Goal: Task Accomplishment & Management: Use online tool/utility

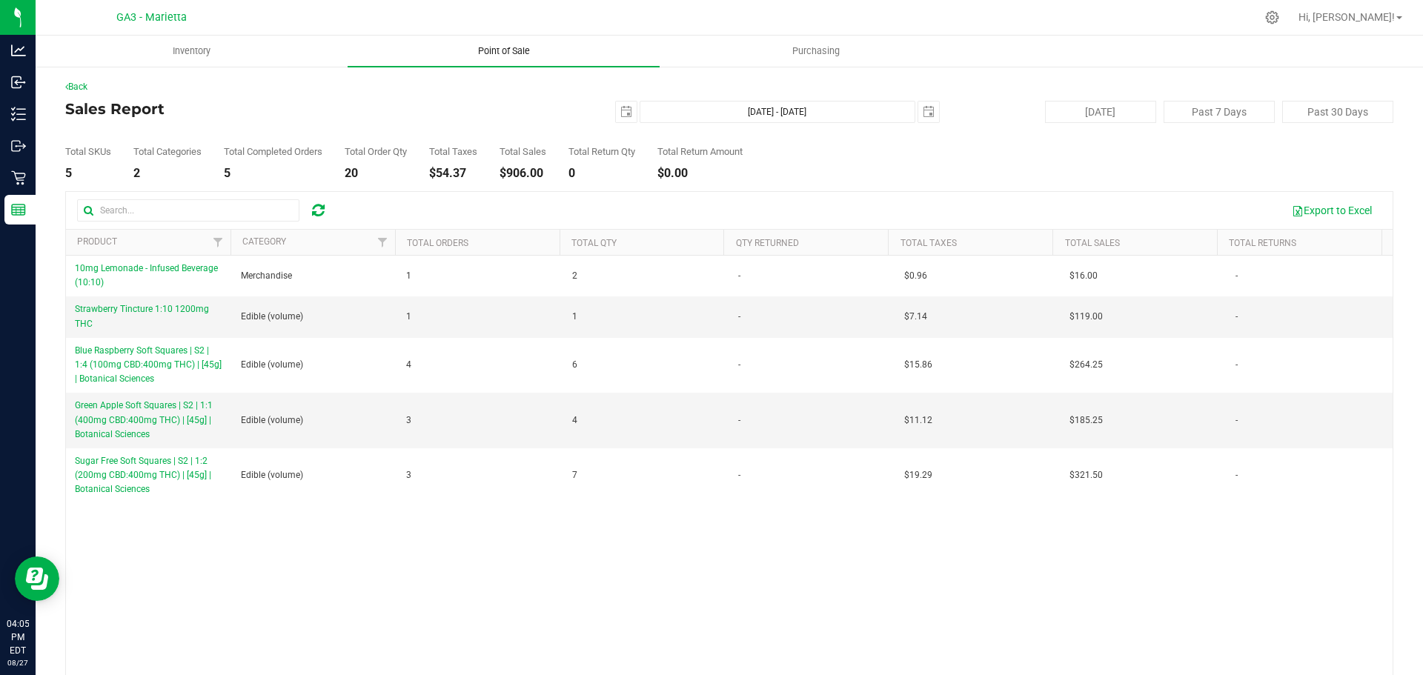
click at [512, 48] on span "Point of Sale" at bounding box center [504, 50] width 92 height 13
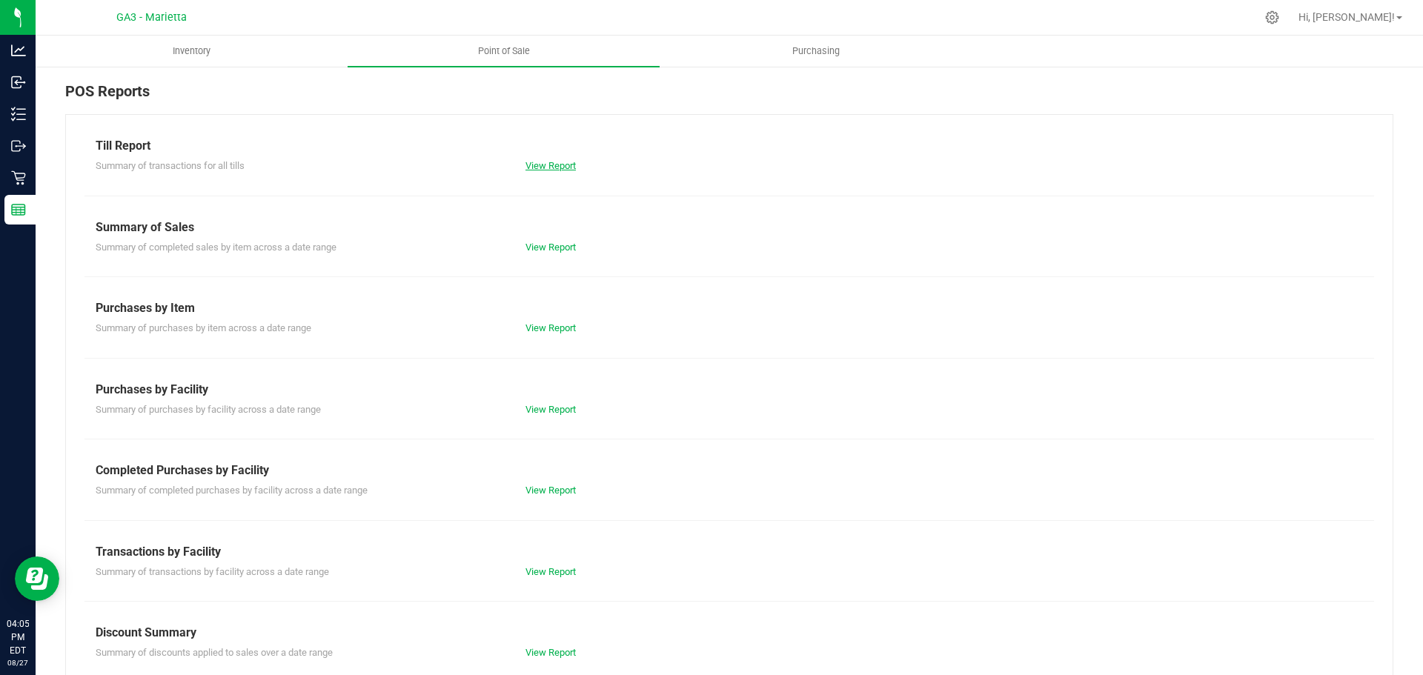
click at [556, 168] on link "View Report" at bounding box center [551, 165] width 50 height 11
